Goal: Transaction & Acquisition: Book appointment/travel/reservation

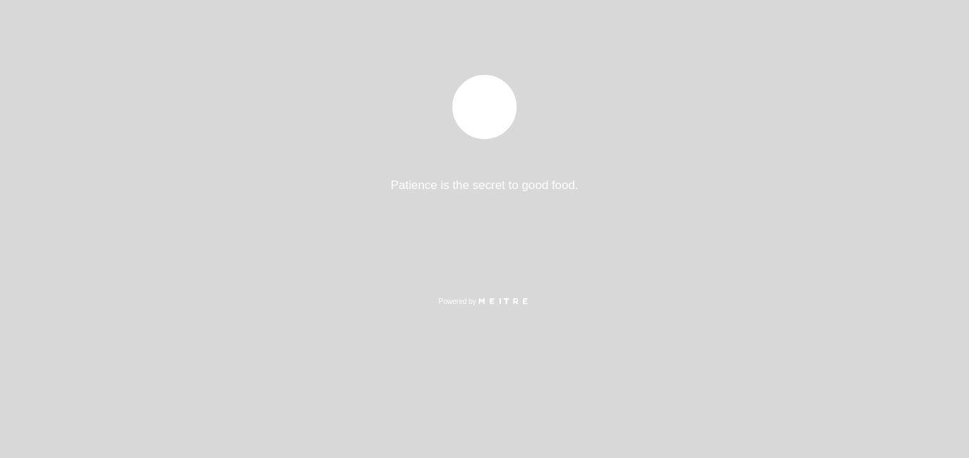
select select "pt"
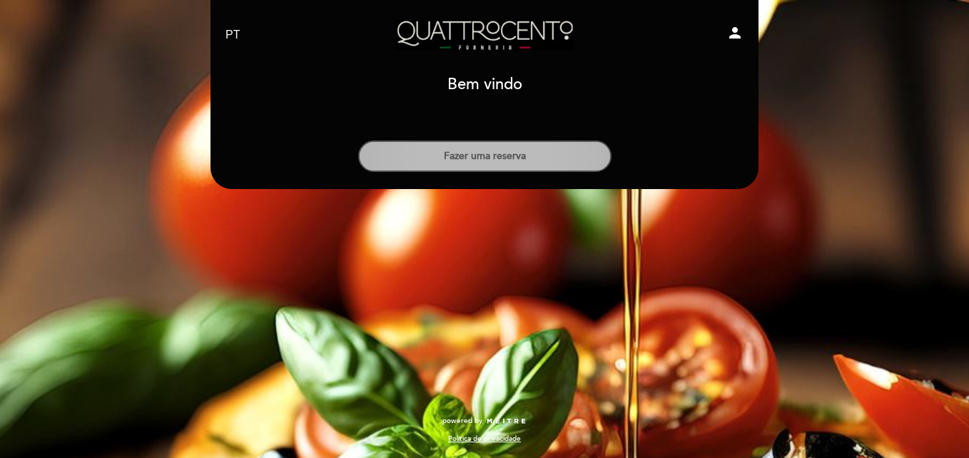
click at [487, 158] on button "Fazer uma reserva" at bounding box center [484, 156] width 253 height 31
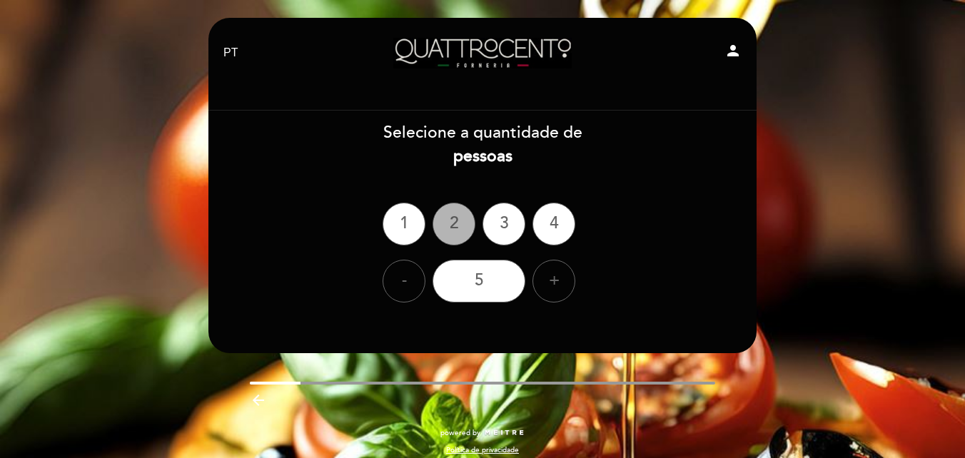
click at [440, 222] on div "2" at bounding box center [453, 224] width 43 height 43
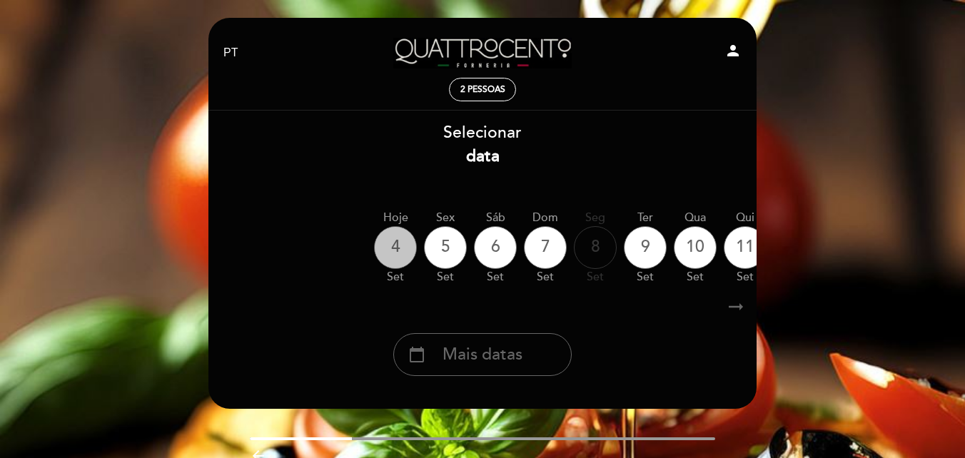
click at [396, 240] on div "4" at bounding box center [395, 247] width 43 height 43
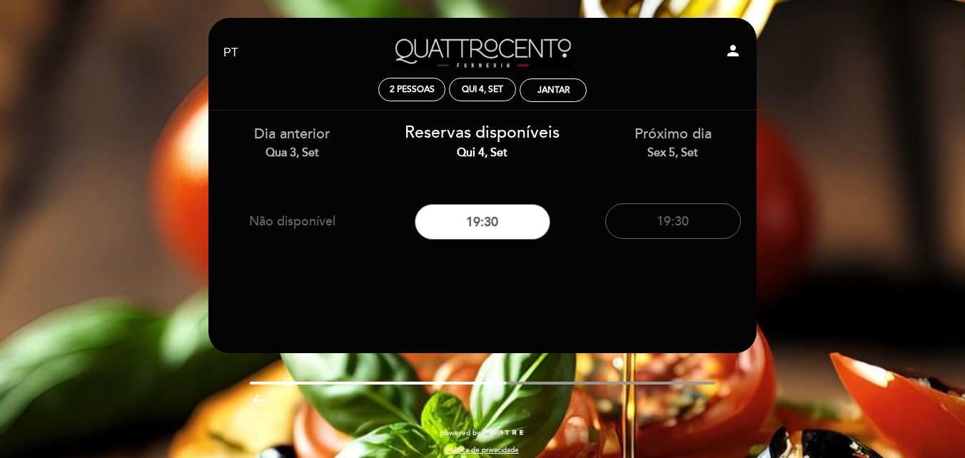
scroll to position [11, 0]
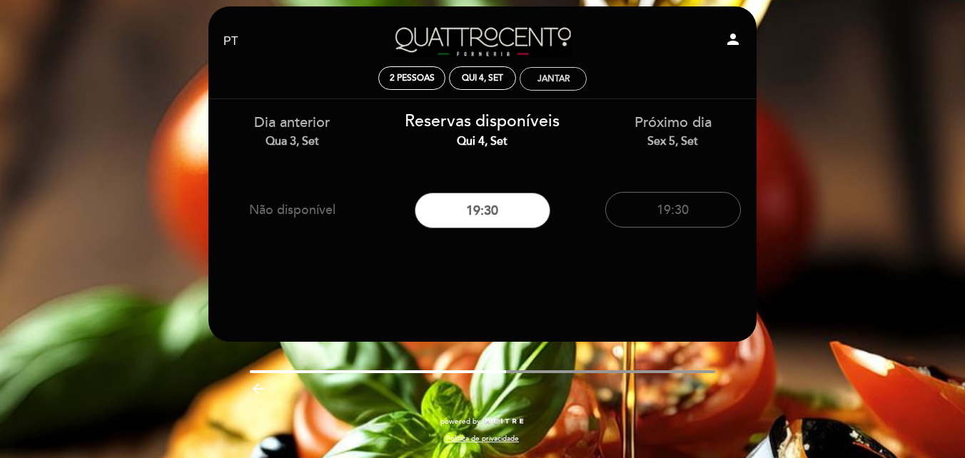
click at [542, 70] on div "Jantar" at bounding box center [553, 79] width 66 height 22
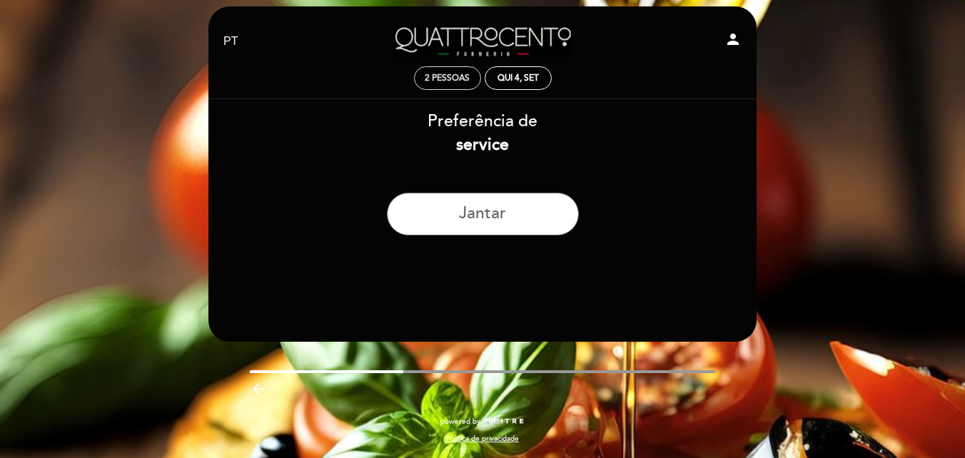
click at [449, 69] on div "2 pessoas" at bounding box center [448, 78] width 66 height 22
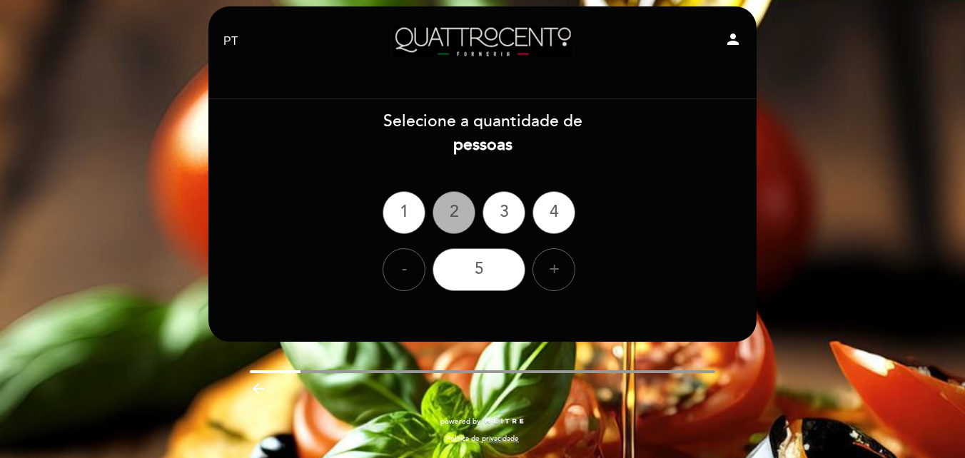
click at [452, 212] on div "2" at bounding box center [453, 212] width 43 height 43
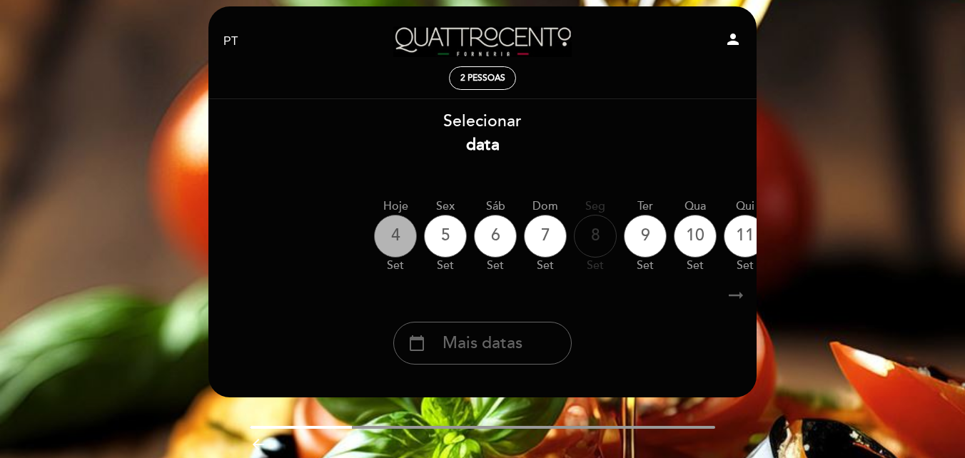
click at [384, 227] on div "4" at bounding box center [395, 236] width 43 height 43
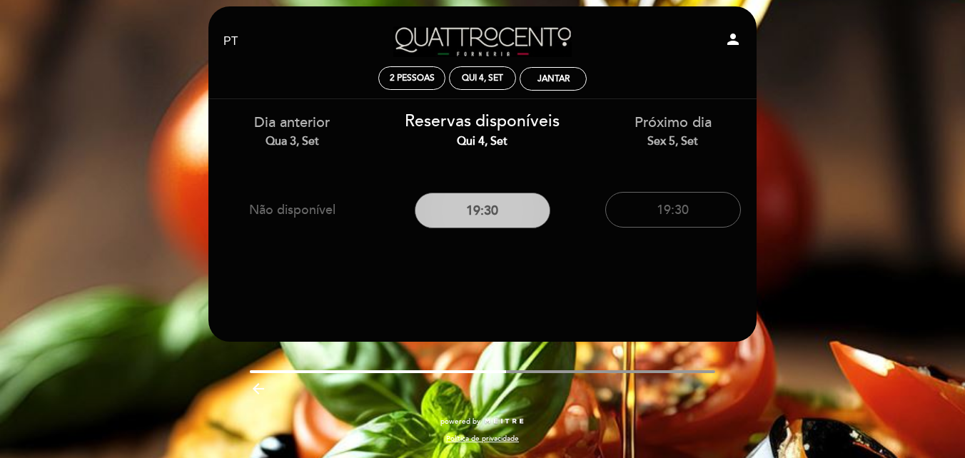
click at [494, 208] on button "19:30" at bounding box center [483, 211] width 136 height 36
